Goal: Subscribe to service/newsletter

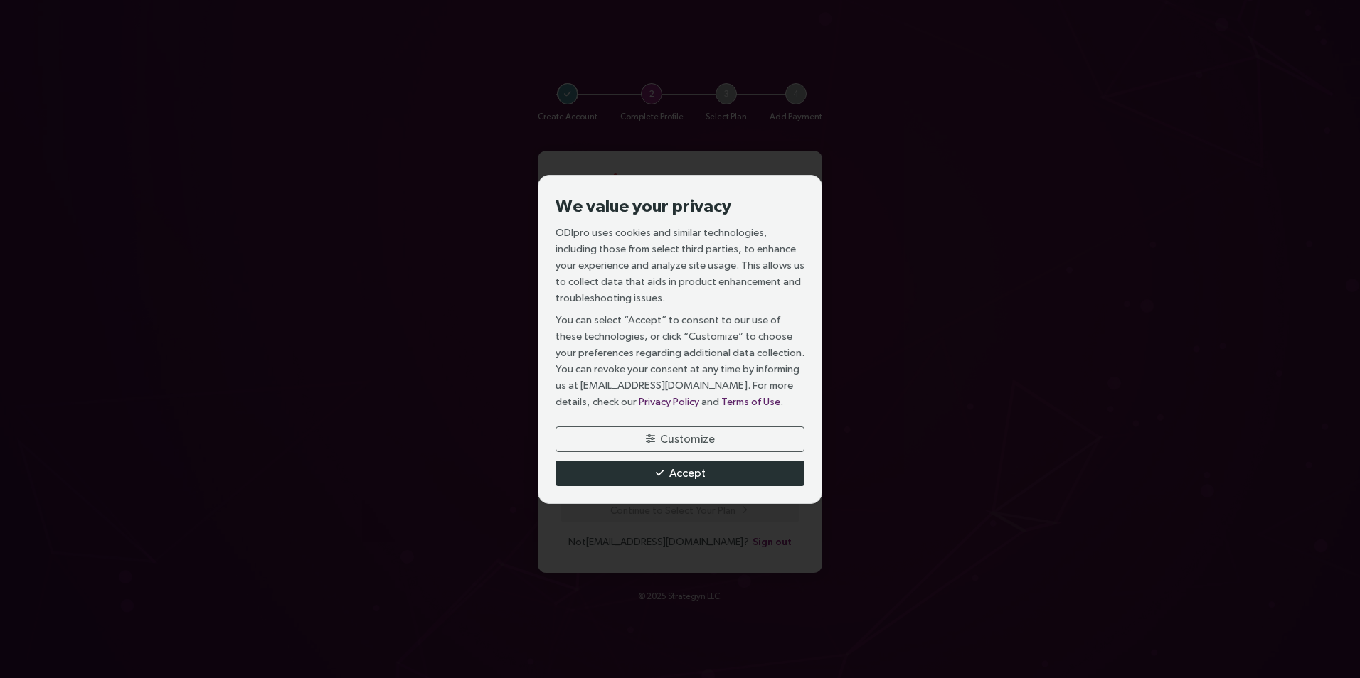
click at [716, 468] on button "Accept" at bounding box center [679, 474] width 249 height 26
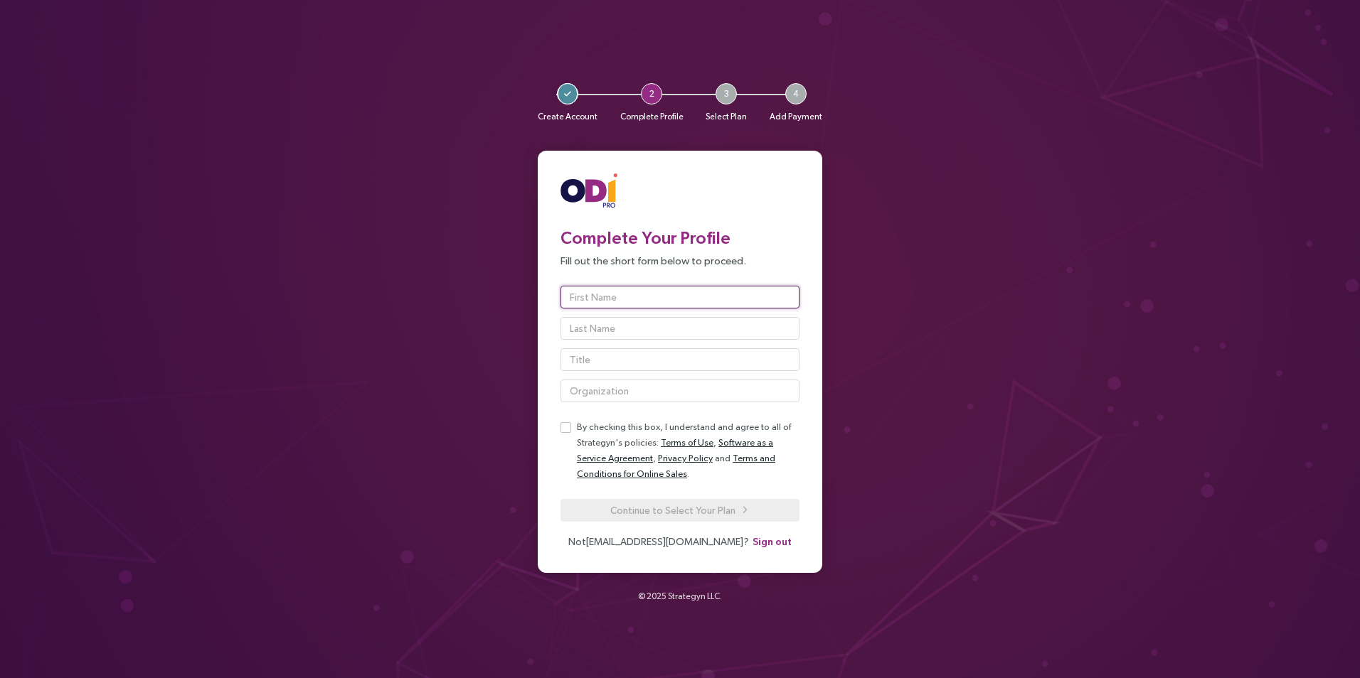
click at [725, 299] on input "text" at bounding box center [679, 297] width 239 height 23
type input "Jan-Hendrik"
type input "Hacker"
type input "Eppendorf AG"
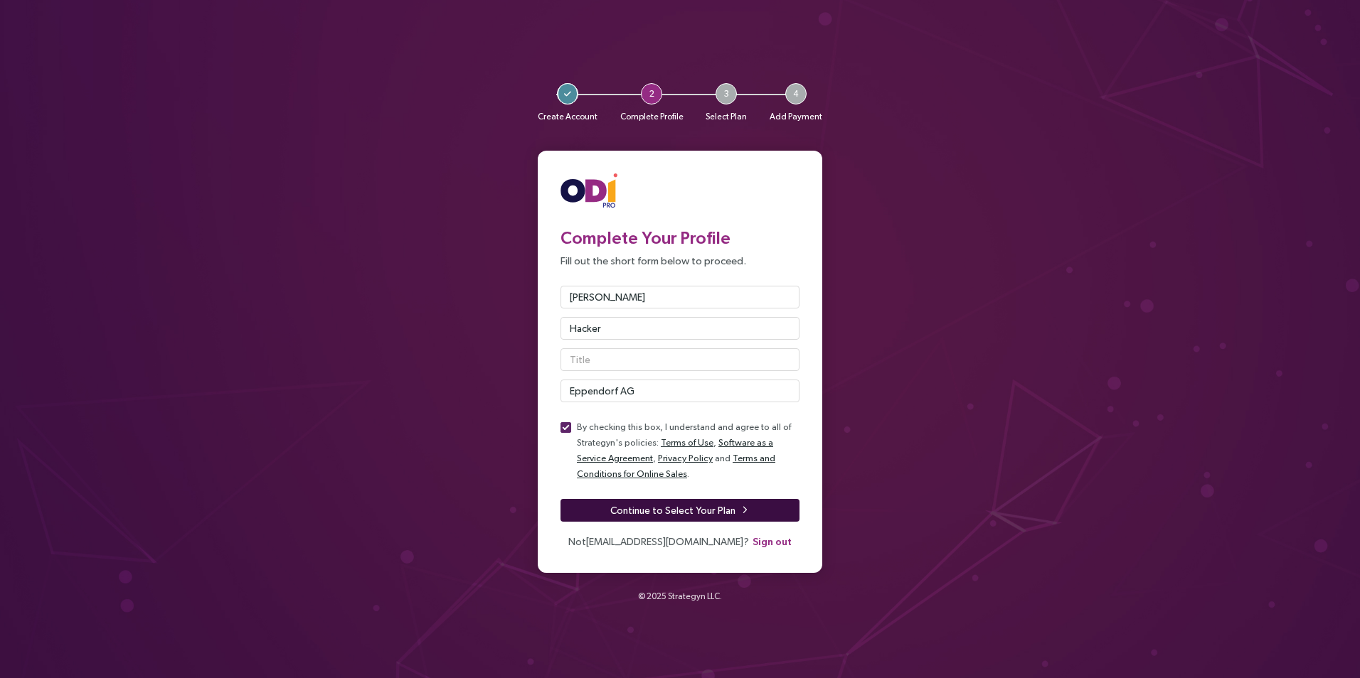
click at [636, 513] on span "Continue to Select Your Plan" at bounding box center [672, 511] width 125 height 16
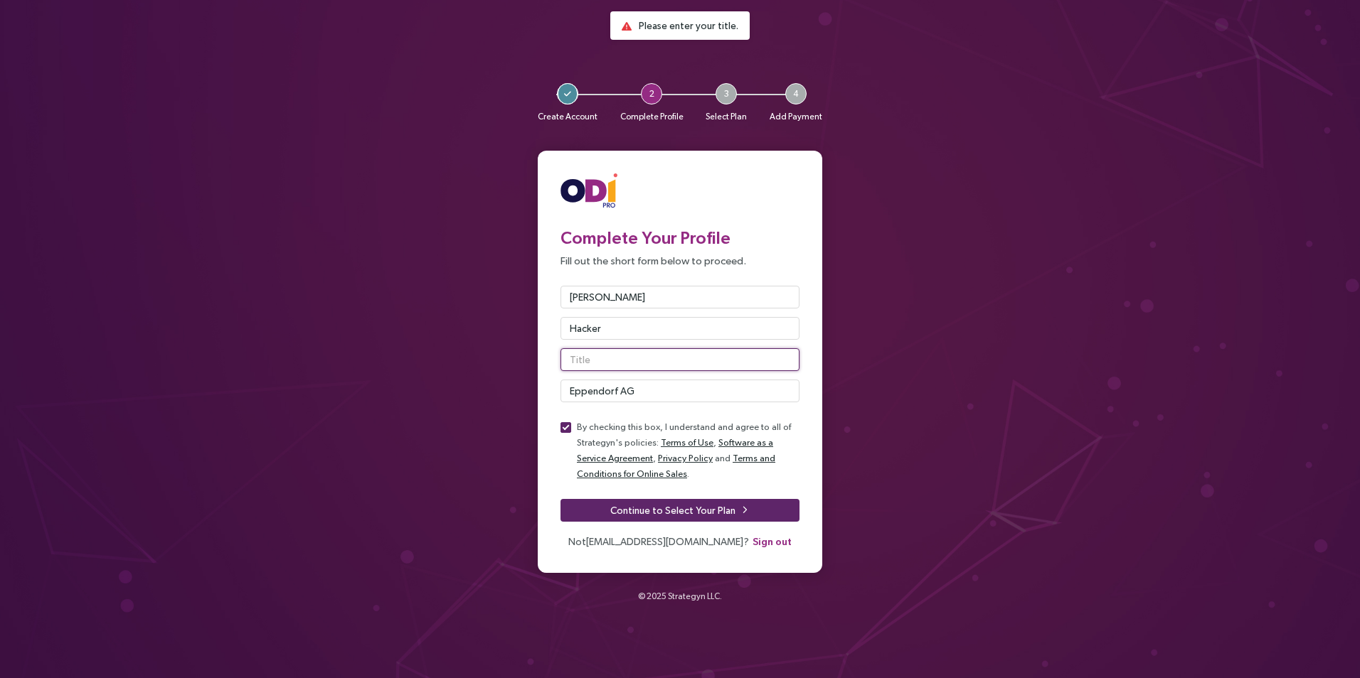
click at [633, 357] on input "text" at bounding box center [679, 359] width 239 height 23
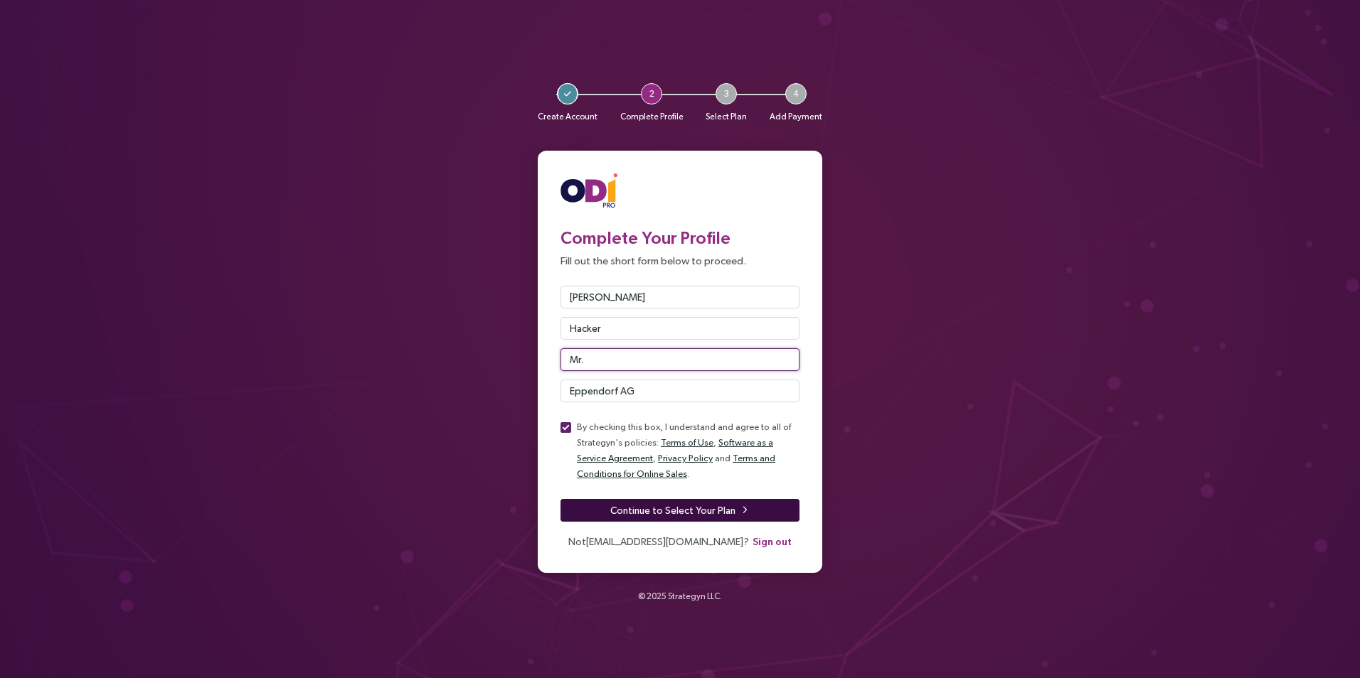
type input "Mr."
click at [635, 508] on span "Continue to Select Your Plan" at bounding box center [672, 511] width 125 height 16
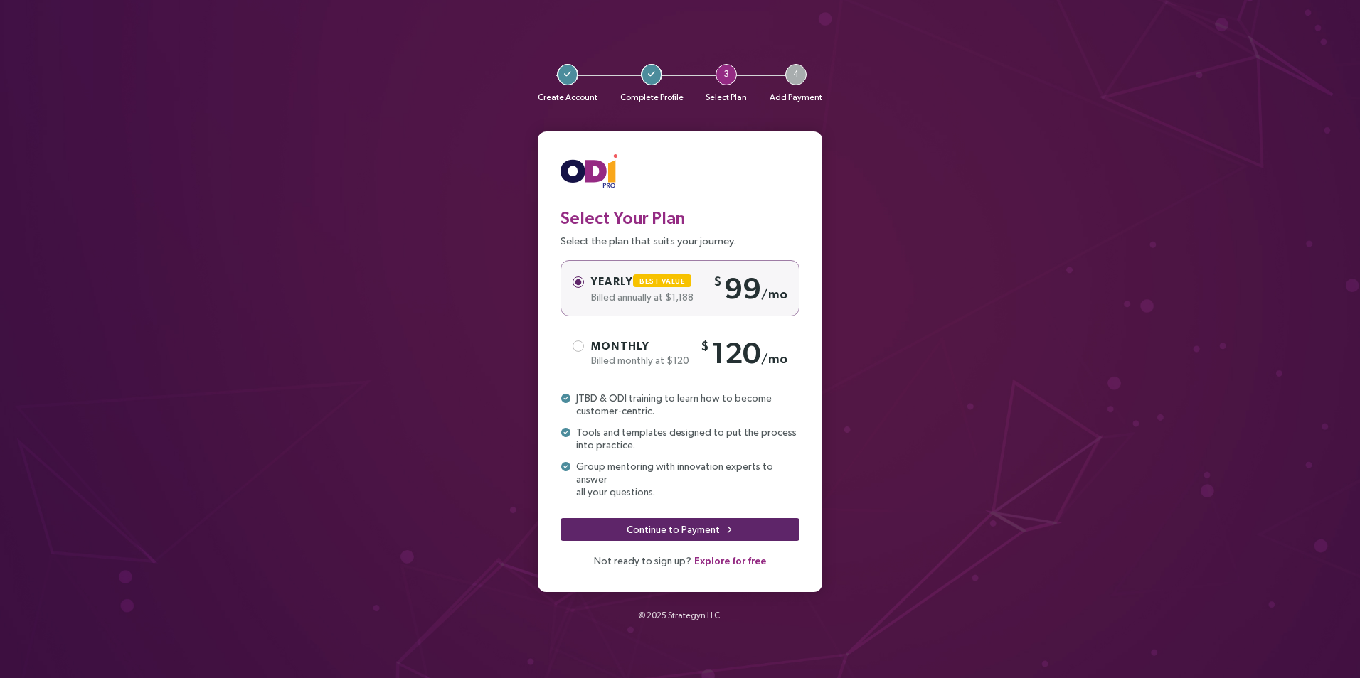
click at [611, 352] on span "Monthly" at bounding box center [620, 346] width 58 height 12
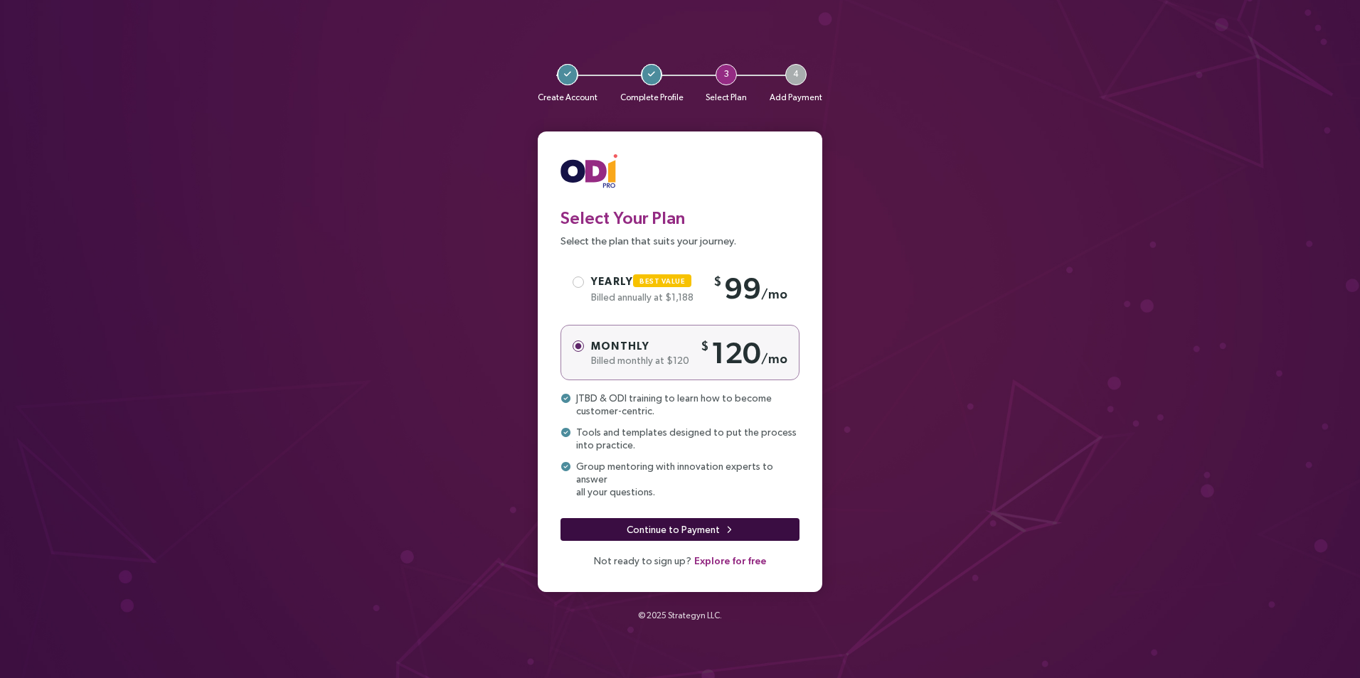
click at [678, 523] on span "Continue to Payment" at bounding box center [673, 530] width 93 height 16
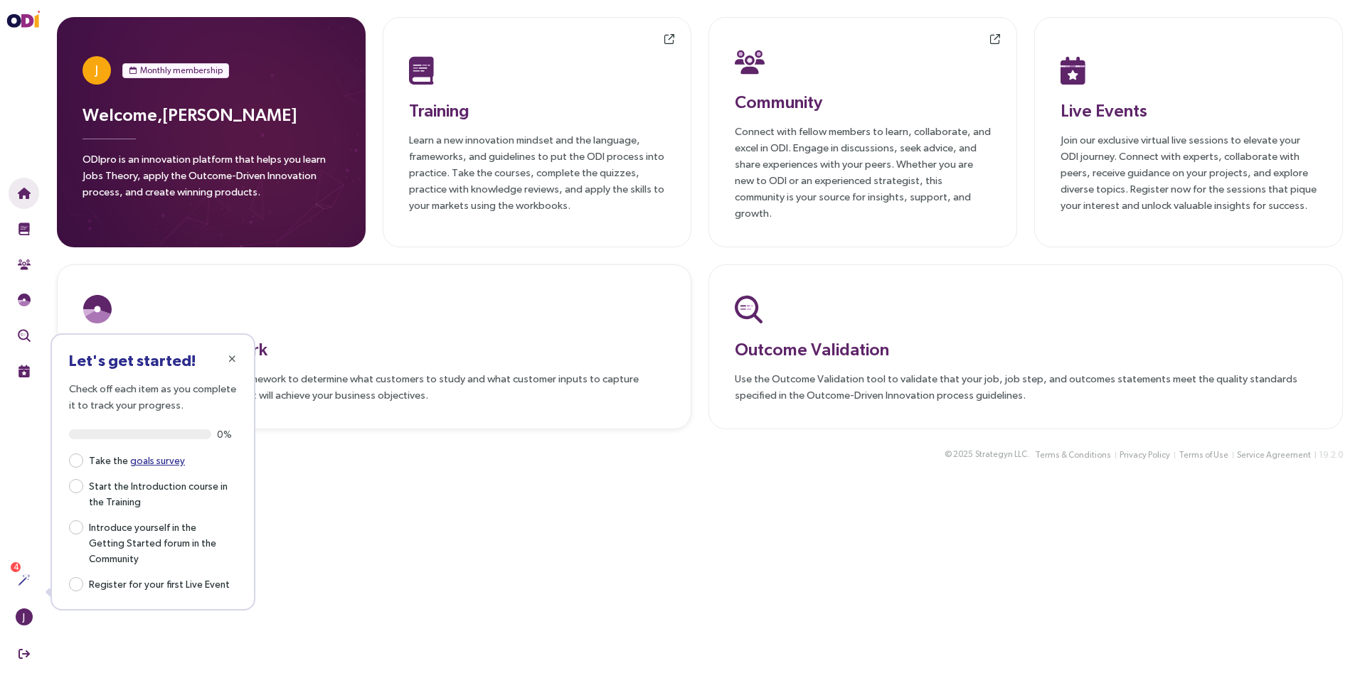
click at [484, 291] on div at bounding box center [374, 309] width 582 height 37
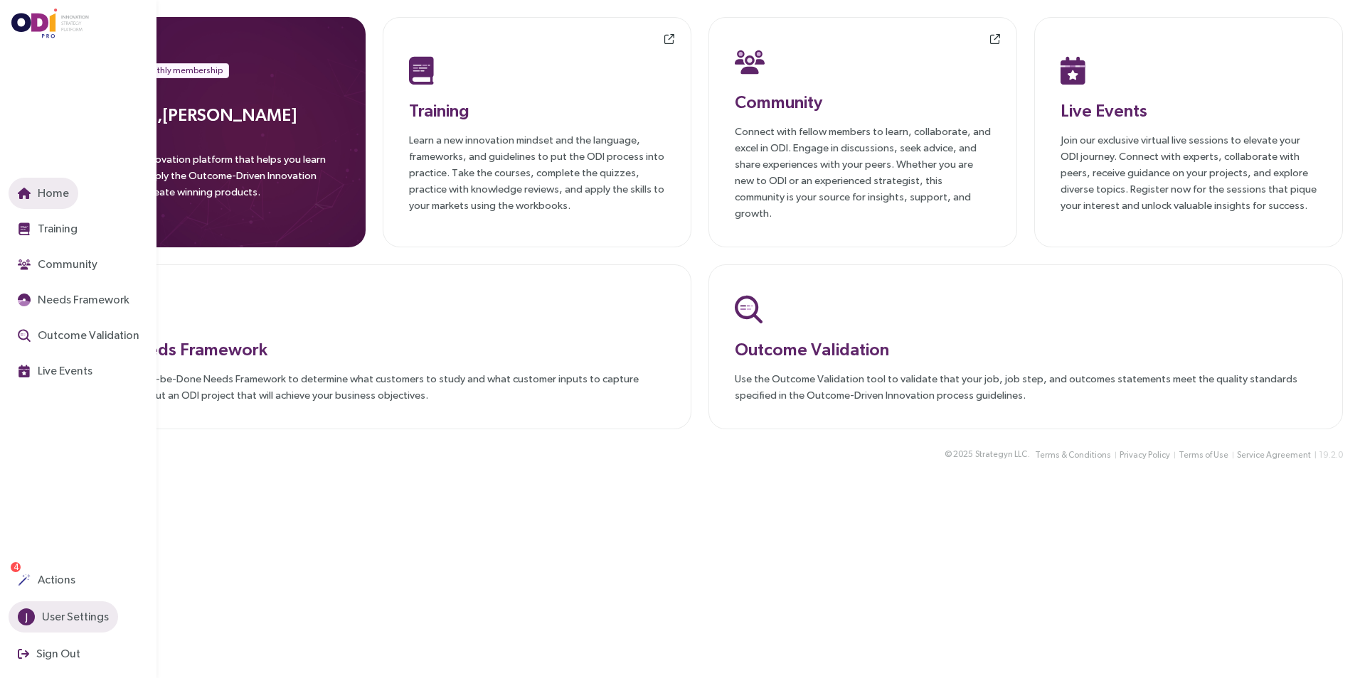
click at [97, 620] on span "User Settings" at bounding box center [74, 617] width 70 height 18
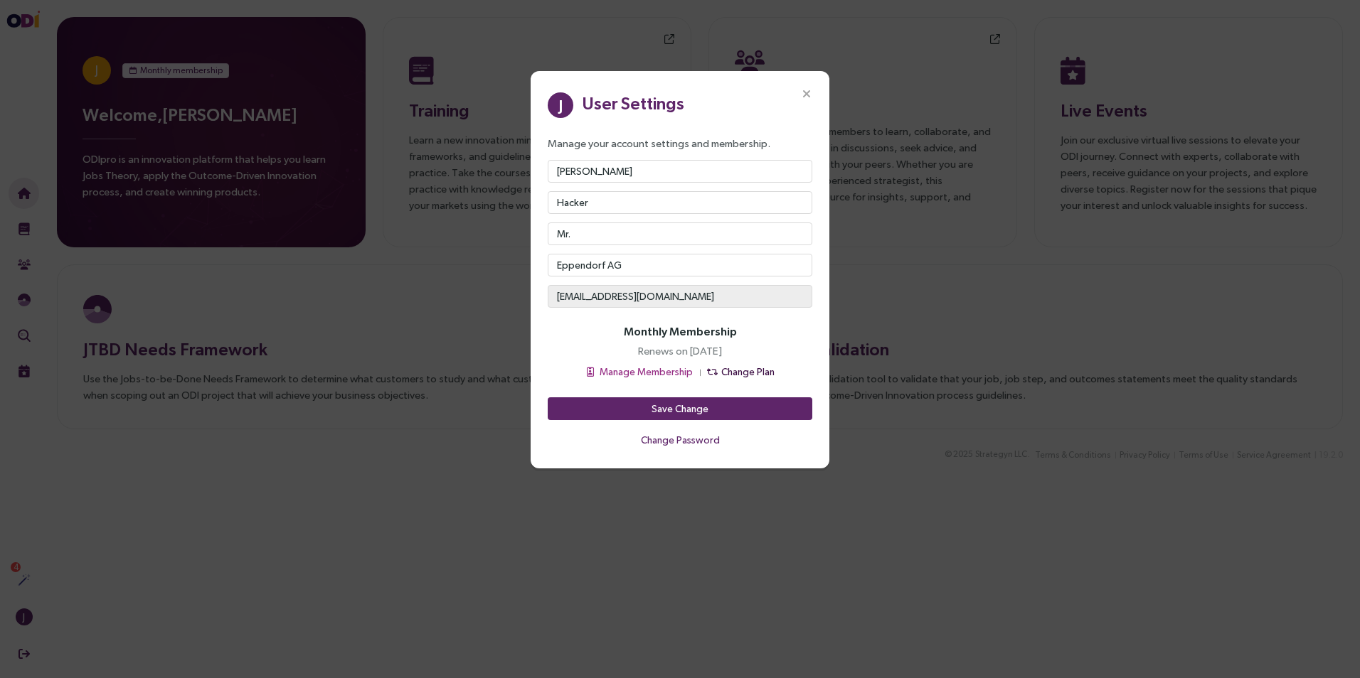
click at [721, 372] on span "Change Plan" at bounding box center [747, 372] width 53 height 16
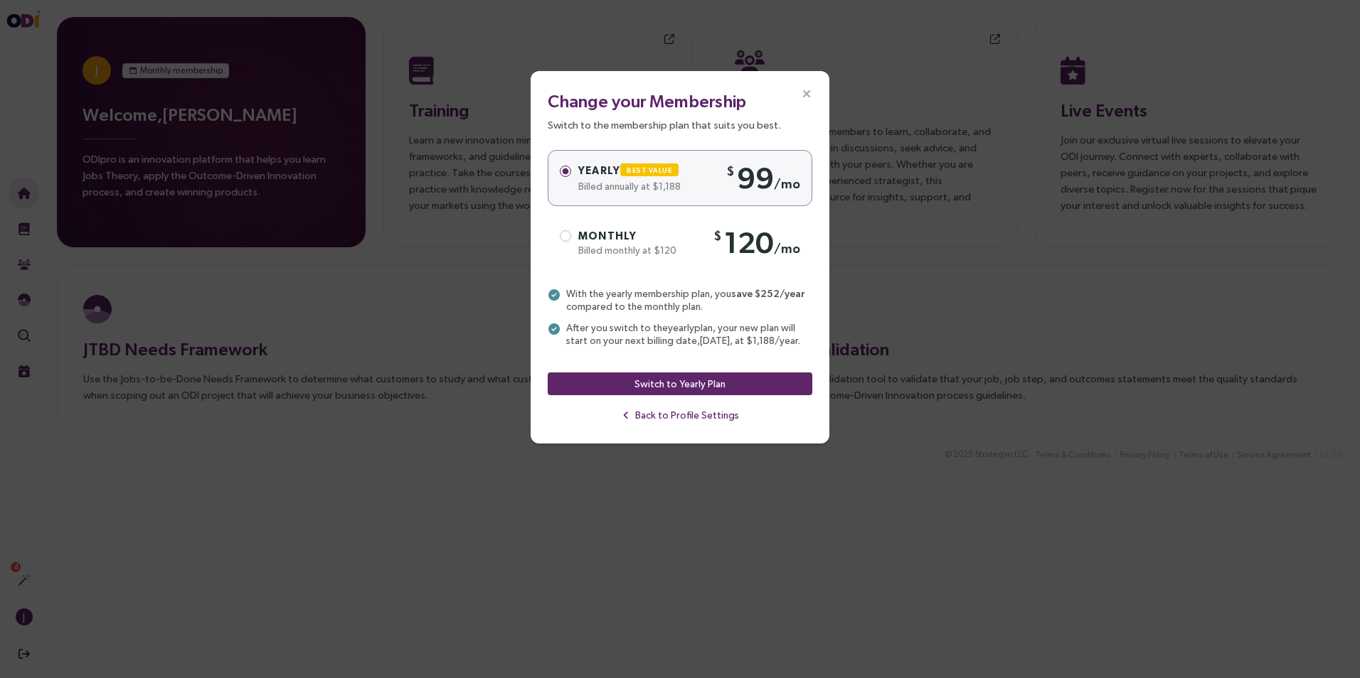
click at [553, 299] on icon at bounding box center [553, 294] width 11 height 11
click at [553, 324] on icon at bounding box center [553, 329] width 11 height 11
click at [547, 332] on div "Change your Membership Switch to the membership plan that suits you best. Yearl…" at bounding box center [680, 257] width 299 height 373
click at [555, 329] on icon at bounding box center [553, 329] width 11 height 11
click at [629, 416] on icon "button" at bounding box center [626, 415] width 6 height 9
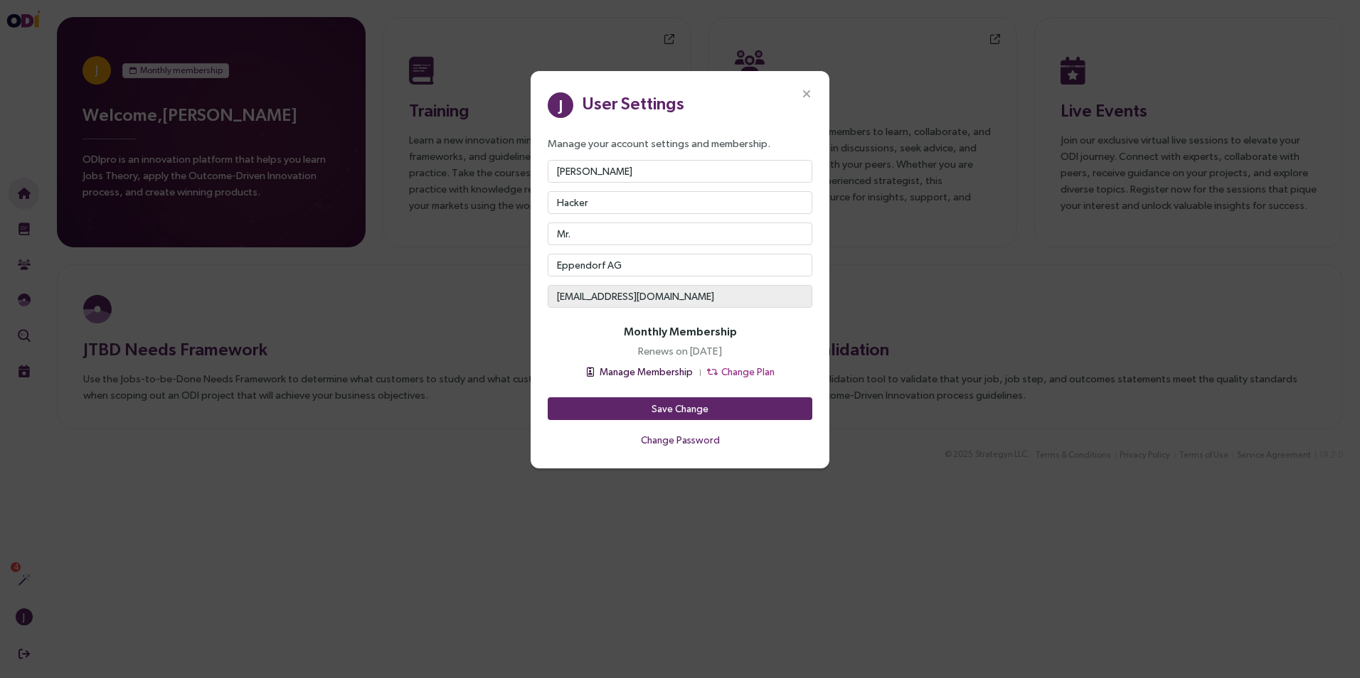
click at [656, 375] on span "Manage Membership" at bounding box center [646, 372] width 93 height 16
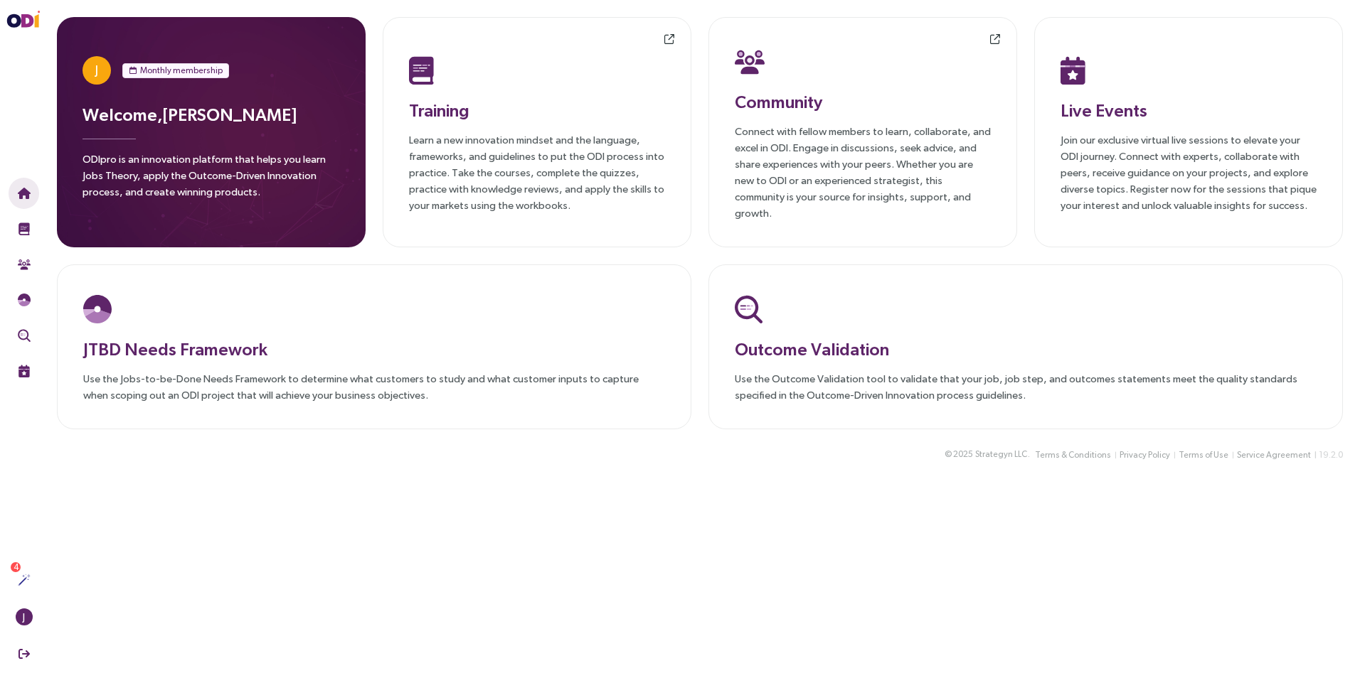
click at [319, 472] on main "J Monthly membership Welcome, [PERSON_NAME] ODIpro is an innovation platform th…" at bounding box center [700, 339] width 1320 height 678
click at [520, 178] on p "Learn a new innovation mindset and the language, frameworks, and guidelines to …" at bounding box center [537, 173] width 256 height 82
